Goal: Information Seeking & Learning: Learn about a topic

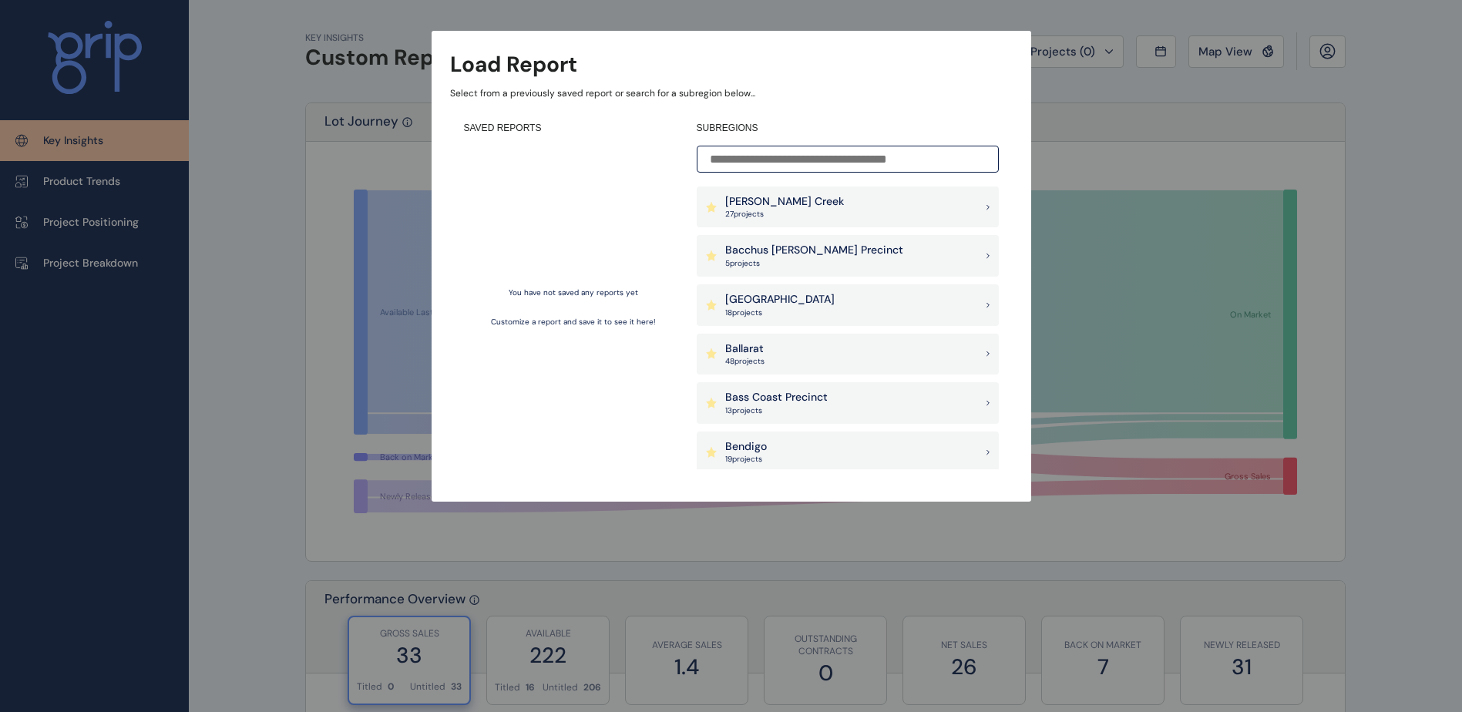
click at [1369, 138] on div "Load Report Select from a previously saved report or search for a subregion bel…" at bounding box center [731, 235] width 1462 height 471
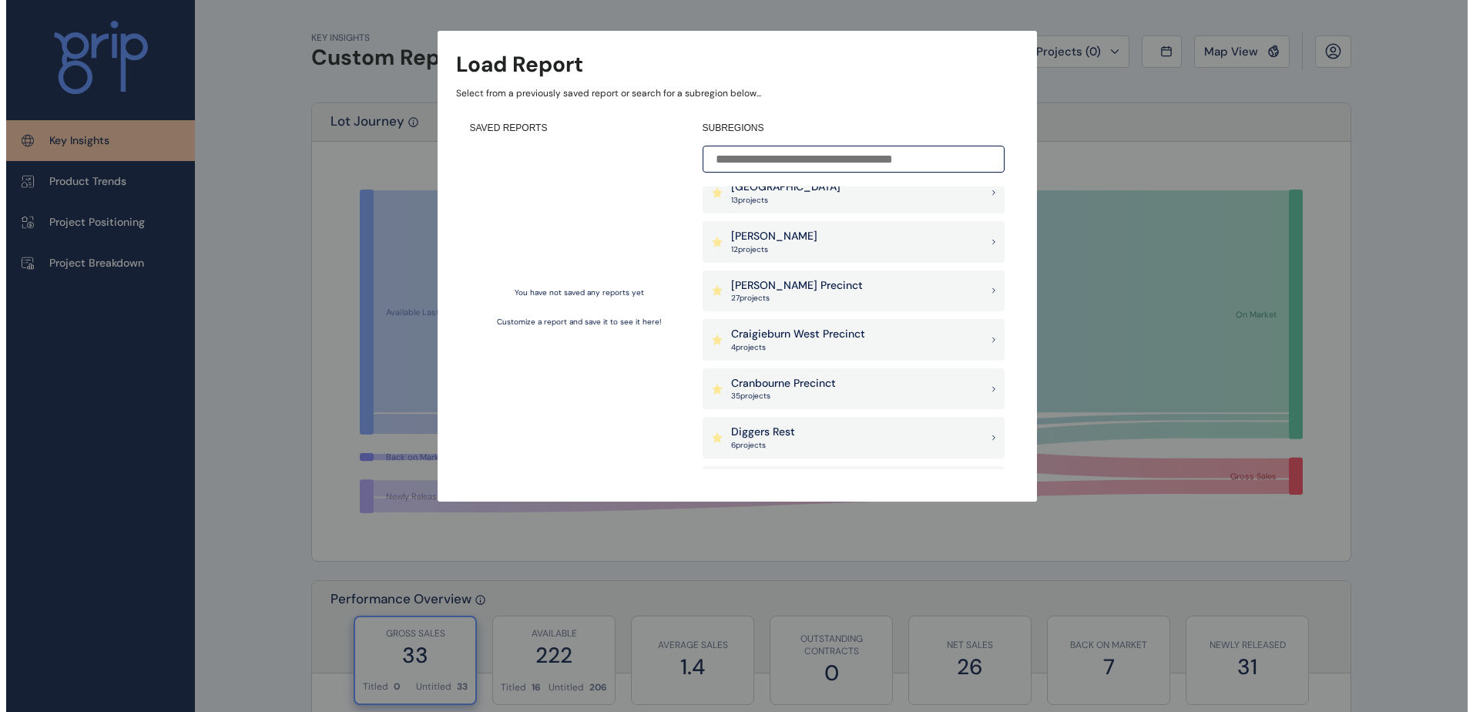
scroll to position [385, 0]
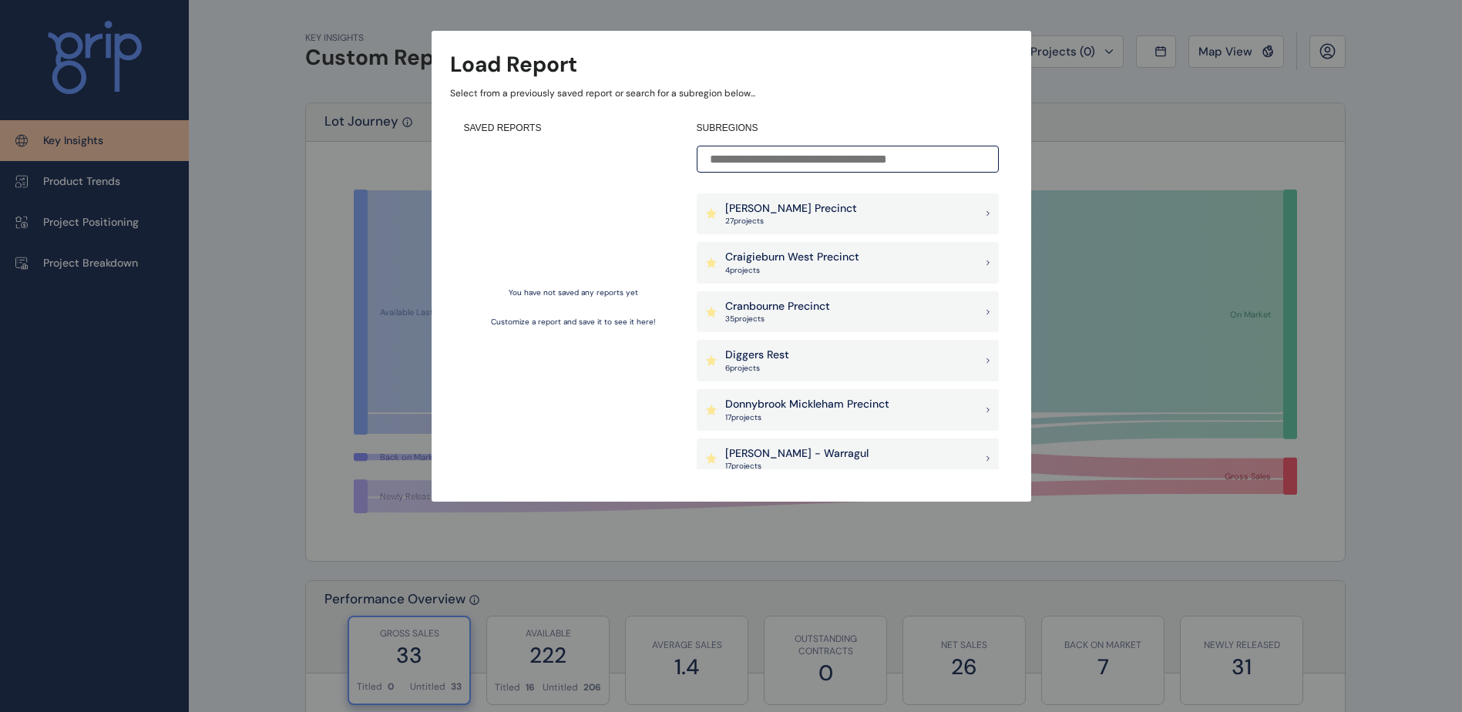
click at [794, 314] on p "35 project s" at bounding box center [777, 319] width 105 height 11
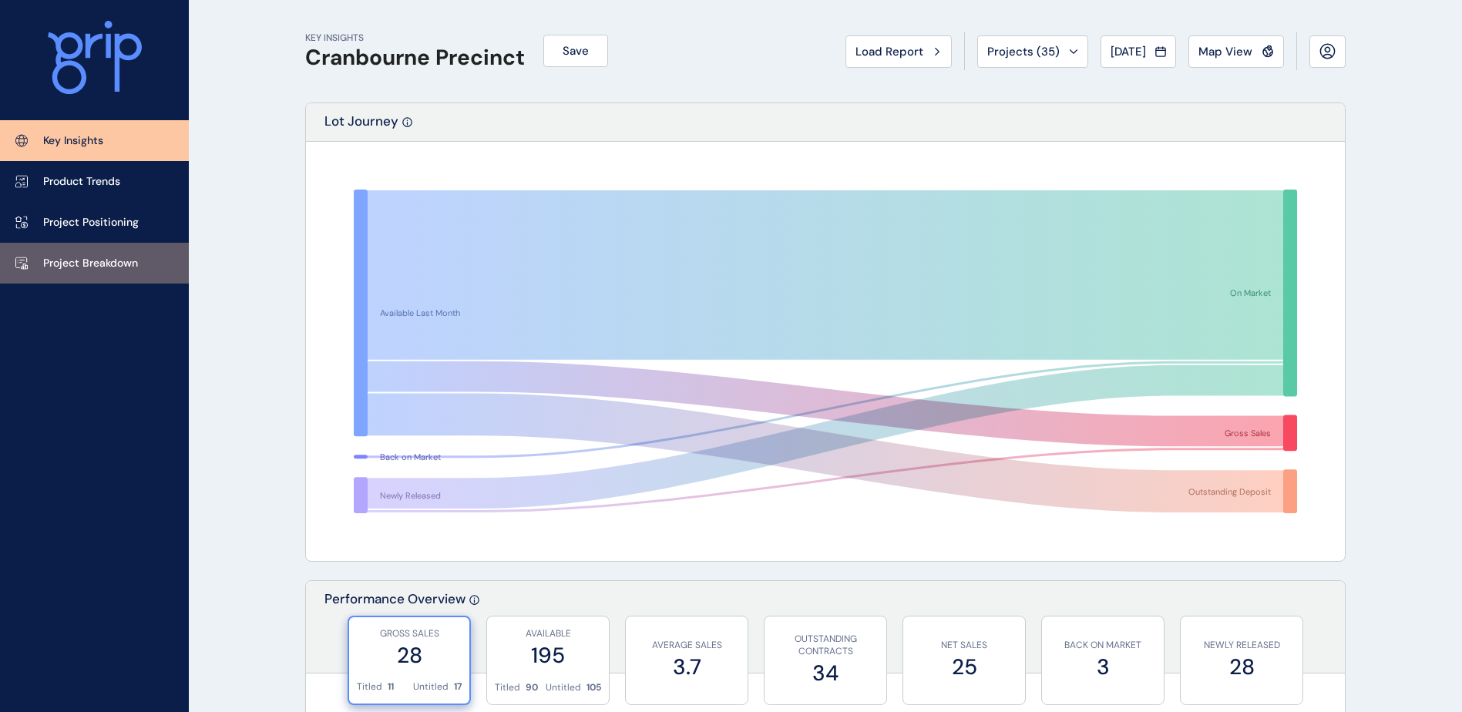
click at [92, 270] on p "Project Breakdown" at bounding box center [90, 263] width 95 height 15
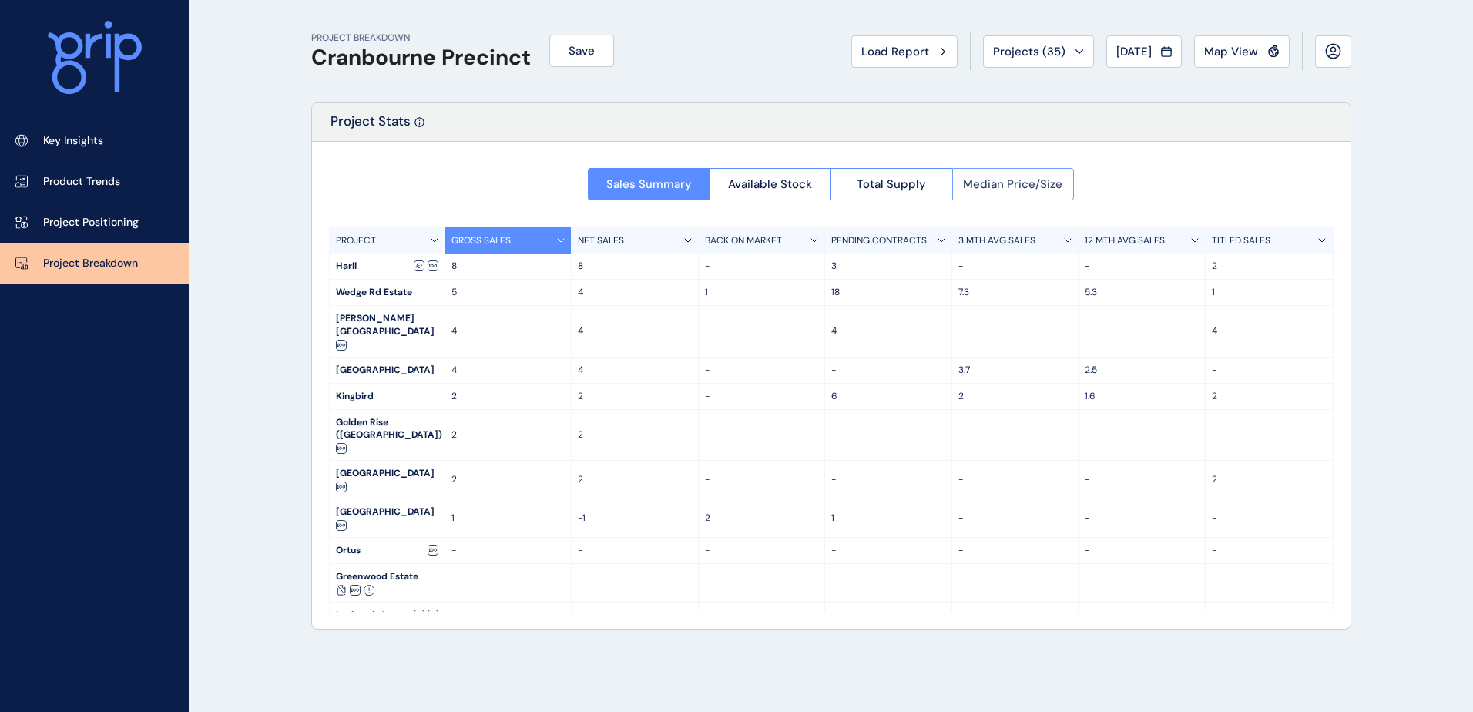
click at [998, 176] on span "Median Price/Size" at bounding box center [1012, 183] width 99 height 15
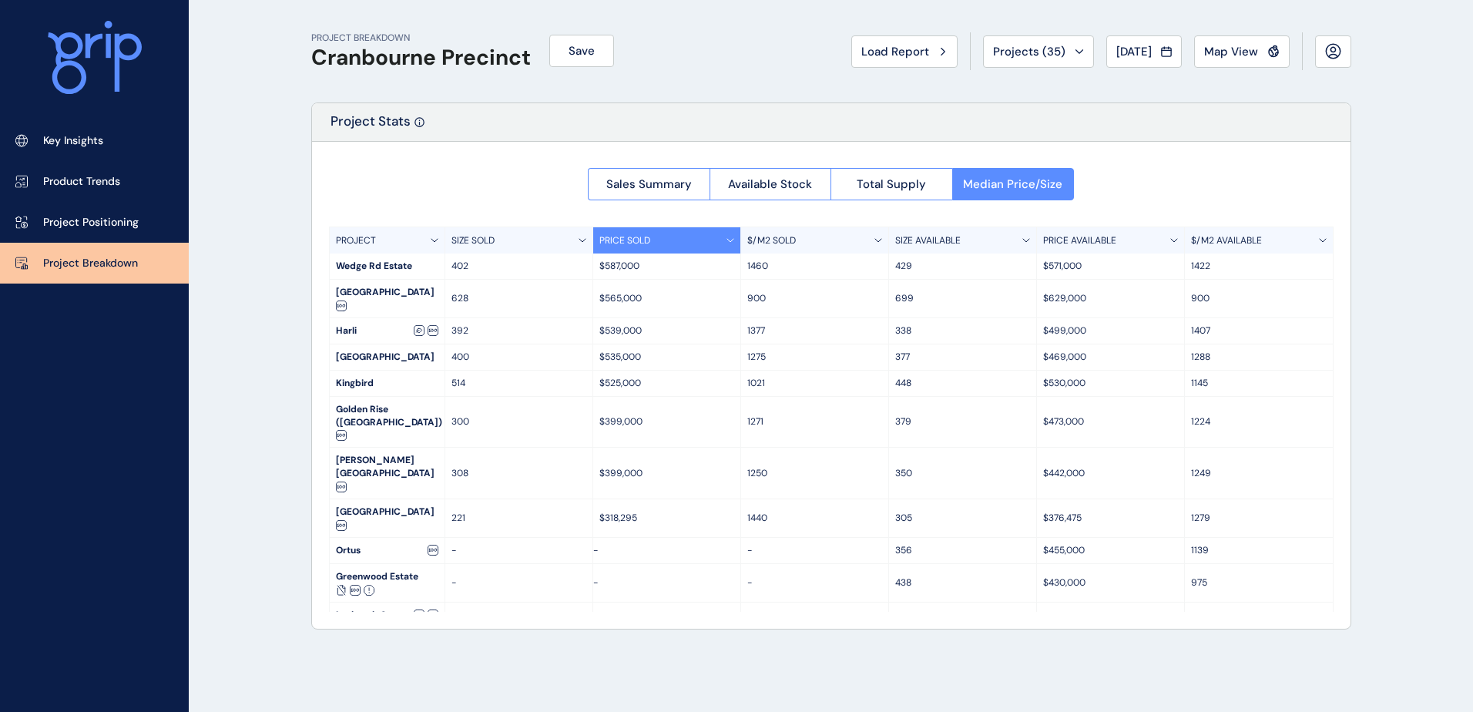
click at [1378, 340] on div "PROJECT BREAKDOWN Cranbourne Precinct Save Load Report Projects ( 35 ) Aug 2025…" at bounding box center [736, 356] width 1473 height 712
click at [777, 190] on span "Available Stock" at bounding box center [770, 183] width 84 height 15
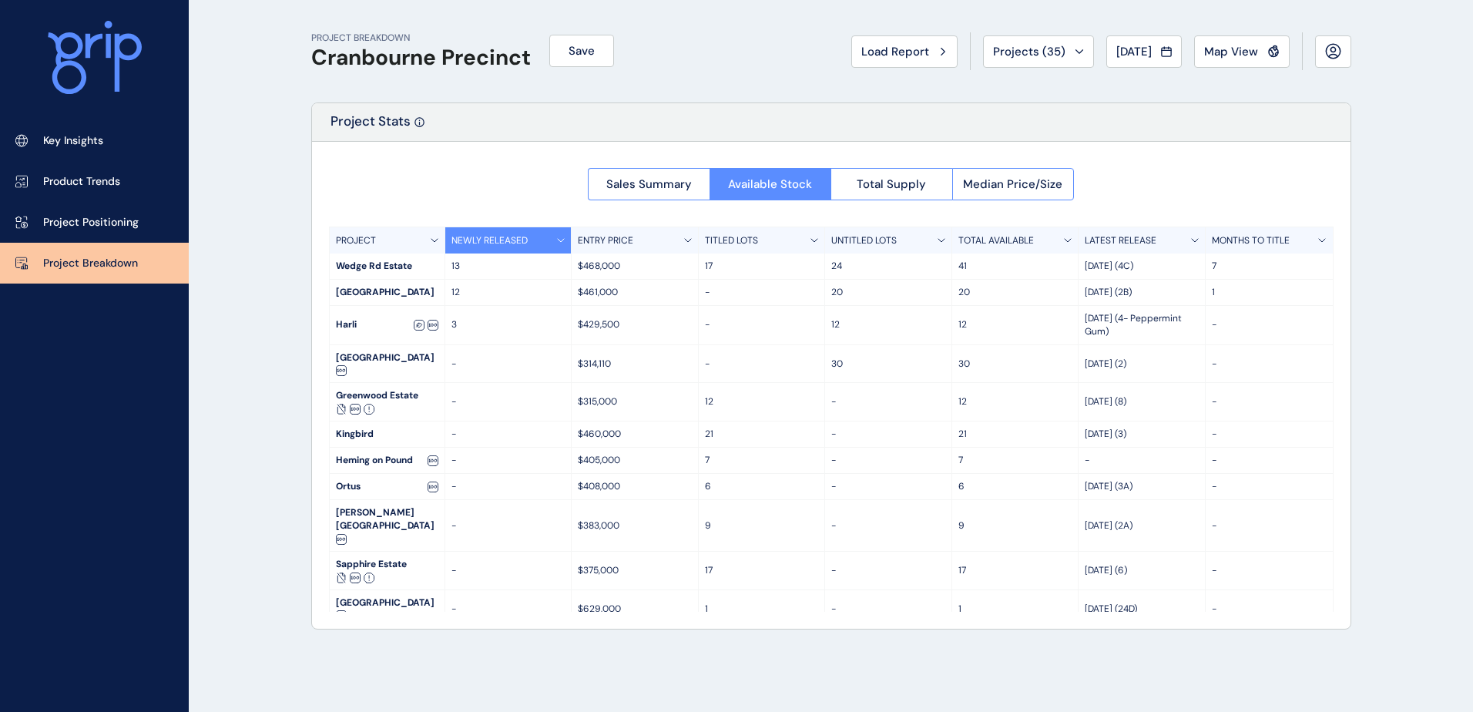
click at [1384, 294] on div "PROJECT BREAKDOWN Cranbourne Precinct Save Load Report Projects ( 35 ) Aug 2025…" at bounding box center [736, 356] width 1473 height 712
